Goal: Information Seeking & Learning: Find specific fact

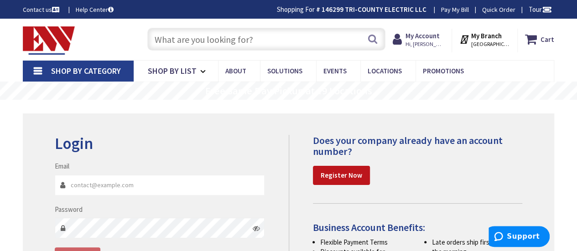
type input "[US_STATE][GEOGRAPHIC_DATA], [GEOGRAPHIC_DATA]"
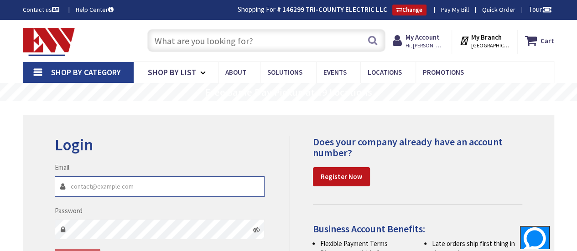
type input "Purchasing@tcect.com"
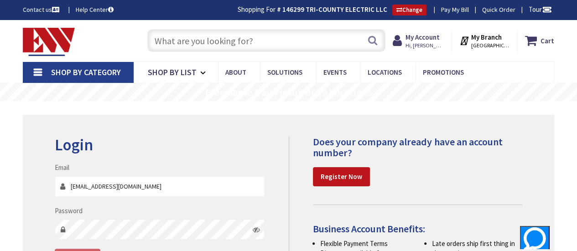
click at [173, 43] on input "text" at bounding box center [266, 40] width 238 height 23
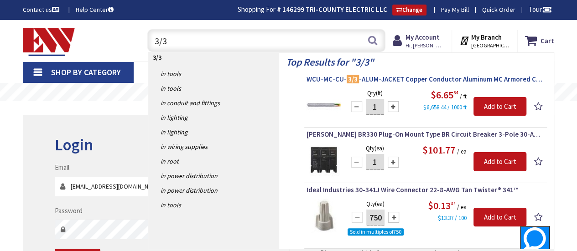
type input "3/3"
click at [415, 77] on span "WCU-MC-CU- 3/3 -ALUM-JACKET Copper Conductor Aluminum MC Armored Cable 3/3" at bounding box center [426, 79] width 238 height 9
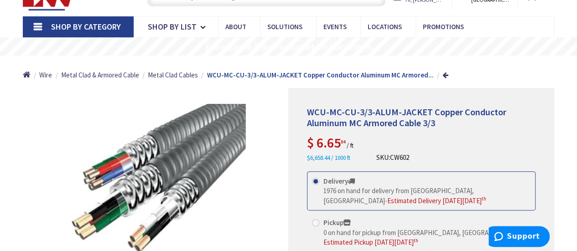
scroll to position [47, 0]
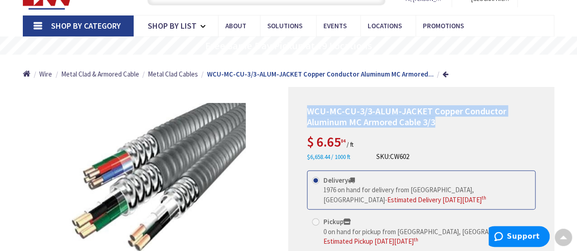
drag, startPoint x: 441, startPoint y: 121, endPoint x: 309, endPoint y: 109, distance: 131.9
click at [309, 109] on h1 "WCU-MC-CU-3/3-ALUM-JACKET Copper Conductor Aluminum MC Armored Cable 3/3" at bounding box center [421, 117] width 229 height 22
copy span "WCU-MC-CU-3/3-ALUM-JACKET Copper Conductor Aluminum MC Armored Cable 3/3"
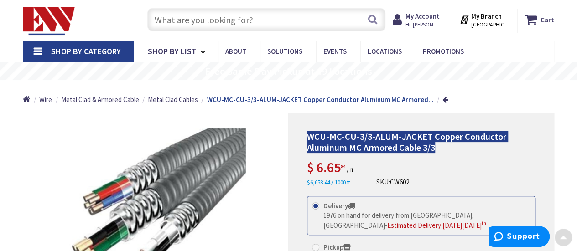
scroll to position [0, 0]
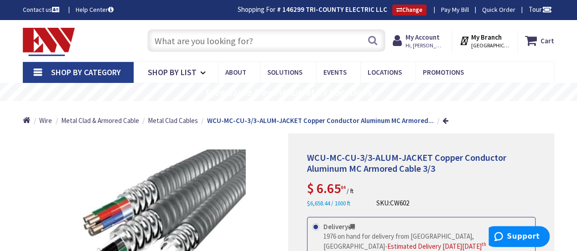
click at [171, 42] on input "text" at bounding box center [266, 40] width 238 height 23
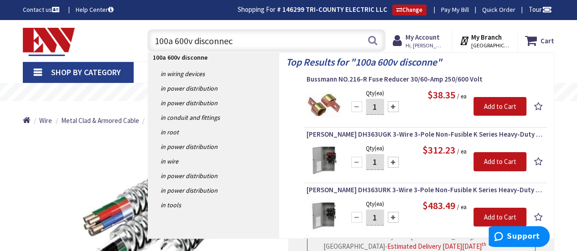
type input "100a 600v disconnect"
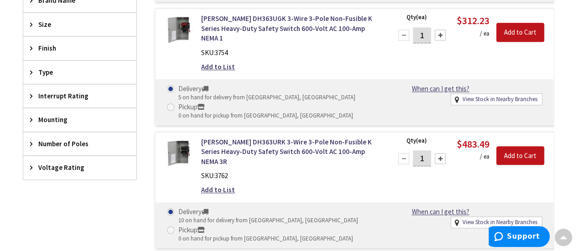
scroll to position [366, 0]
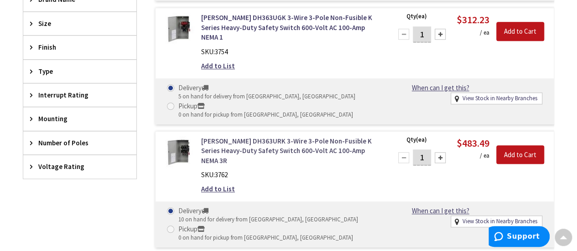
click at [273, 136] on link "Eaton DH363URK 3-Wire 3-Pole Non-Fusible K Series Heavy-Duty Safety Switch 600-…" at bounding box center [291, 150] width 180 height 29
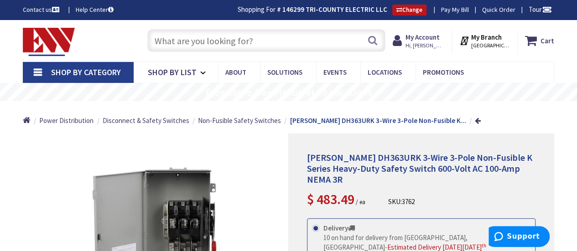
click at [523, 164] on span "[PERSON_NAME] DH363URK 3-Wire 3-Pole Non-Fusible K Series Heavy-Duty Safety Swi…" at bounding box center [419, 168] width 225 height 33
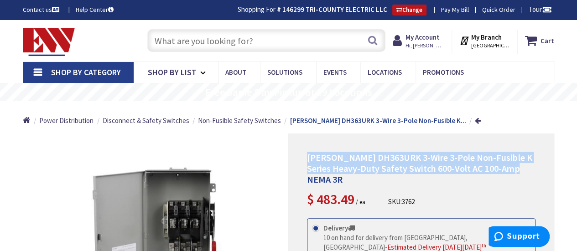
drag, startPoint x: 529, startPoint y: 168, endPoint x: 314, endPoint y: 159, distance: 214.6
copy span "Eaton DH363URK 3-Wire 3-Pole Non-Fusible K Series Heavy-Duty Safety Switch 600-…"
click at [167, 41] on input "text" at bounding box center [266, 40] width 238 height 23
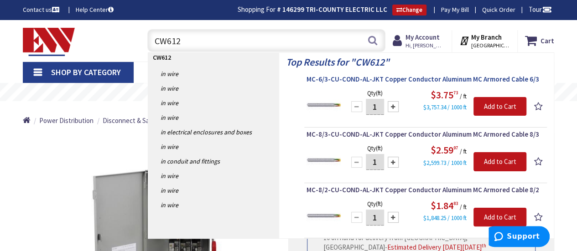
type input "CW612"
click at [414, 79] on span "MC-6/3-CU-COND-AL-JKT Copper Conductor Aluminum MC Armored Cable 6/3" at bounding box center [426, 79] width 238 height 9
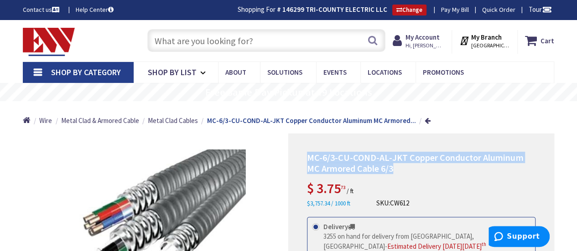
drag, startPoint x: 388, startPoint y: 169, endPoint x: 305, endPoint y: 159, distance: 84.1
copy span "MC-6/3-CU-COND-AL-JKT Copper Conductor Aluminum MC Armored Cable 6/3"
click at [214, 44] on input "text" at bounding box center [266, 40] width 238 height 23
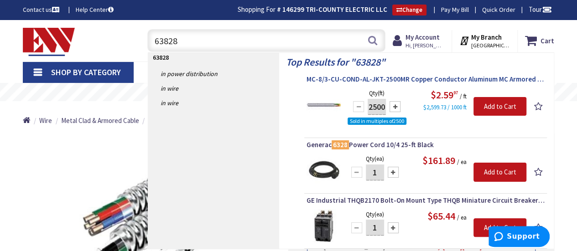
type input "63828"
click at [415, 78] on span "MC-8/3-CU-COND-AL-JKT-2500MR Copper Conductor Aluminum MC Armored Cable 8/3 250…" at bounding box center [426, 79] width 238 height 9
